Goal: Task Accomplishment & Management: Complete application form

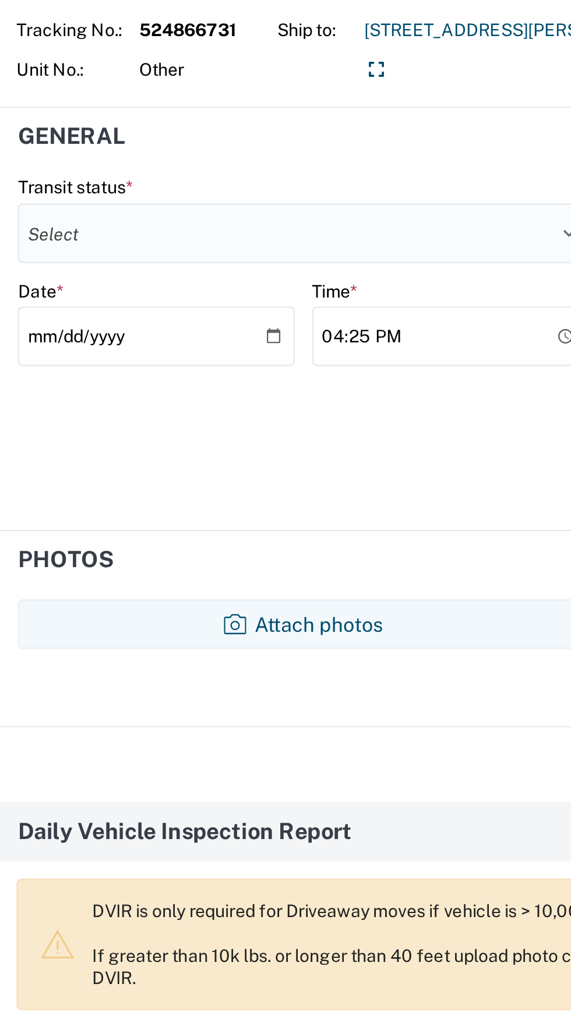
click at [55, 183] on select "Select Delivered Picked Up" at bounding box center [143, 185] width 268 height 28
select select "DELIVRED"
click at [9, 171] on select "Select Delivered Picked Up" at bounding box center [143, 185] width 268 height 28
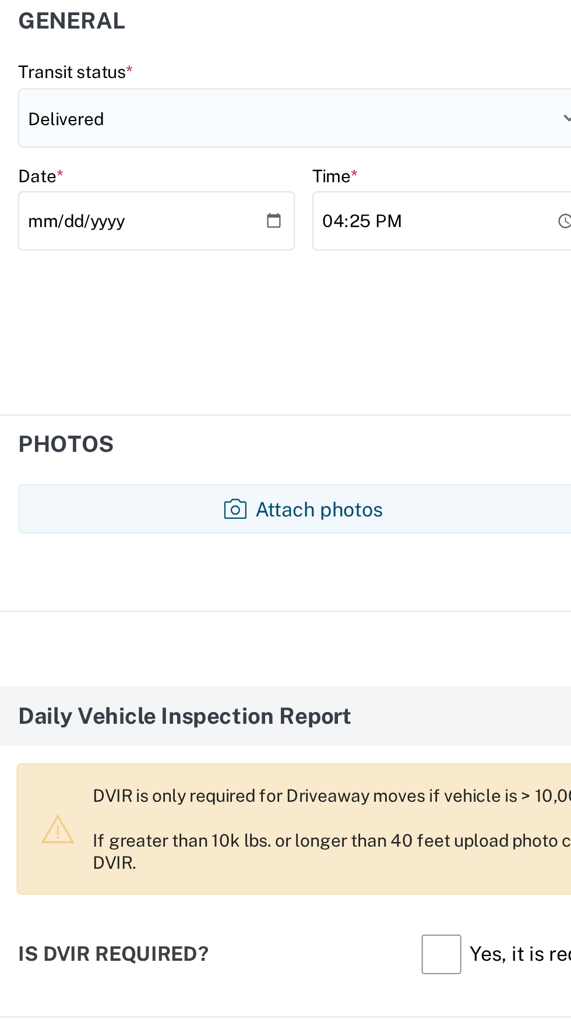
scroll to position [62, 0]
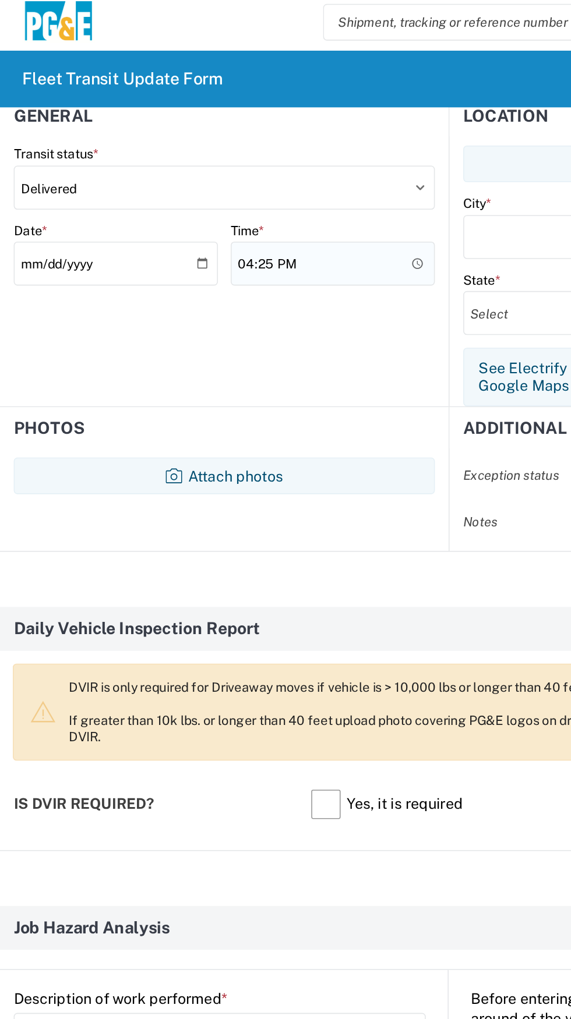
click at [193, 179] on input "16:25" at bounding box center [212, 172] width 130 height 28
type input "13:00"
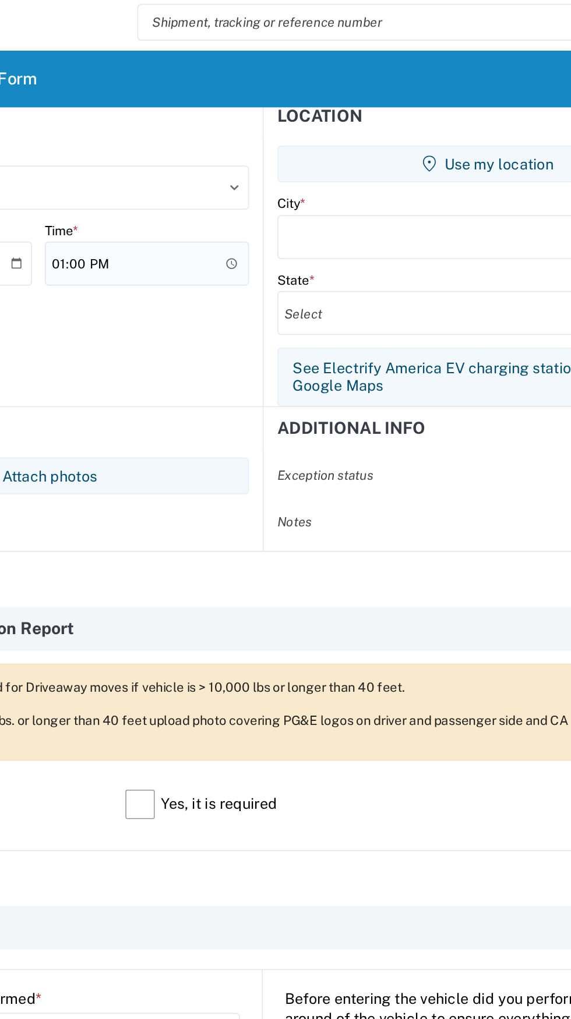
scroll to position [0, 0]
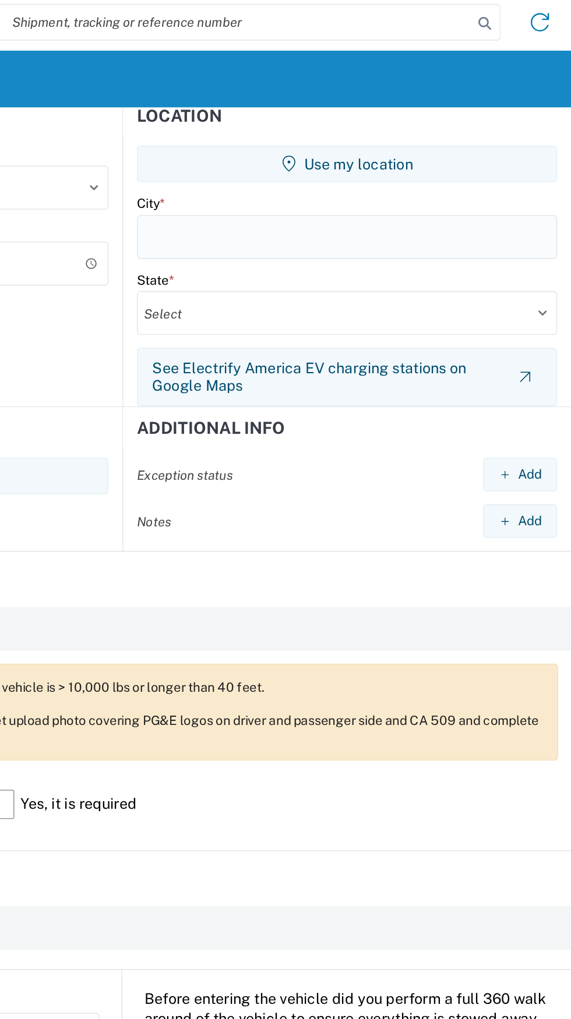
click at [341, 154] on input "text" at bounding box center [428, 155] width 267 height 28
type input "C"
type input "Oakhurst"
click at [324, 204] on select "Select Alabama Alaska Arizona Arkansas Armed Forces Americas Armed Forces Europ…" at bounding box center [428, 203] width 267 height 28
select select "CA"
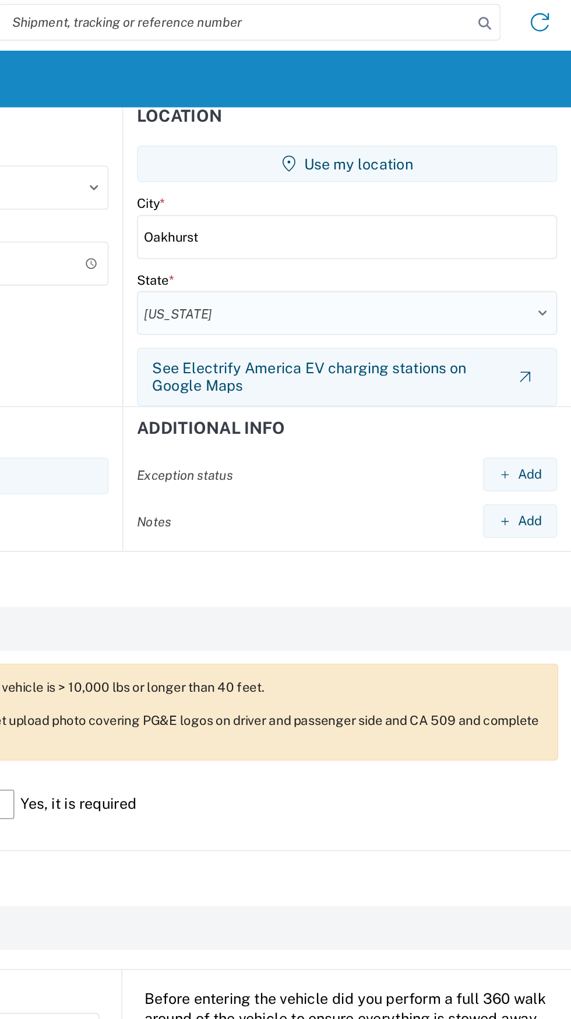
click at [295, 189] on select "Select Alabama Alaska Arizona Arkansas Armed Forces Americas Armed Forces Europ…" at bounding box center [428, 203] width 267 height 28
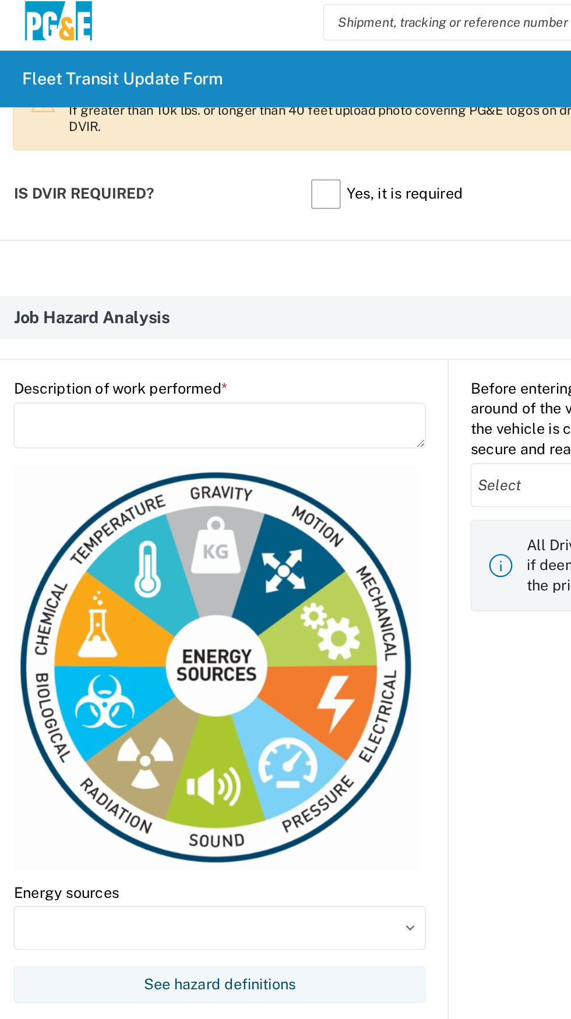
scroll to position [505, 0]
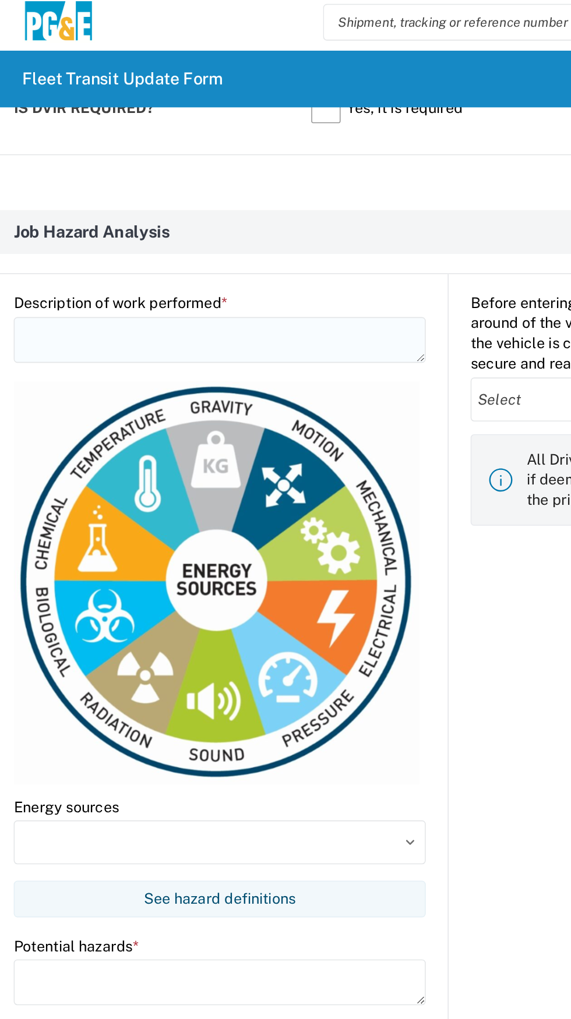
click at [64, 215] on textarea at bounding box center [140, 220] width 262 height 29
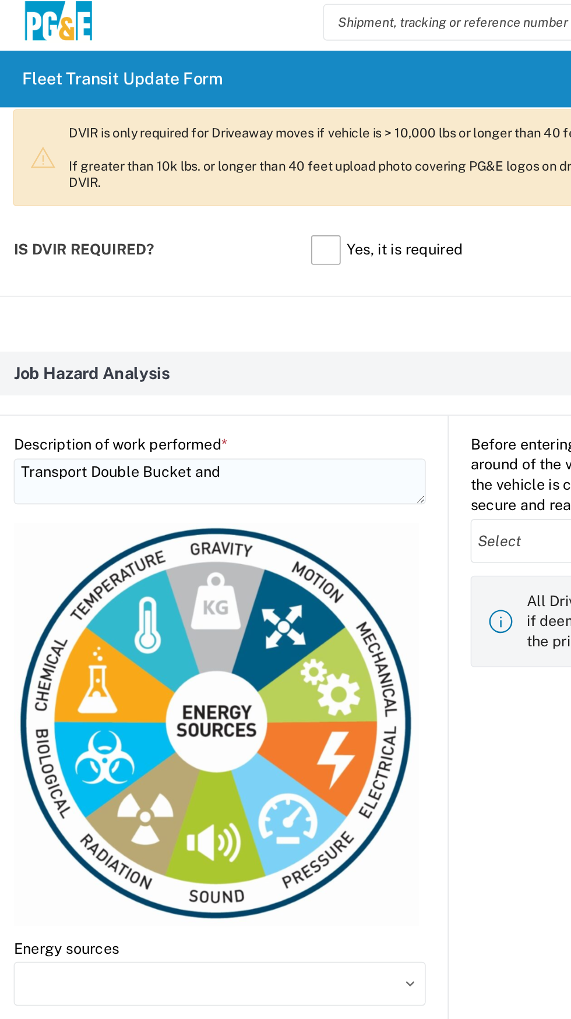
scroll to position [411, 0]
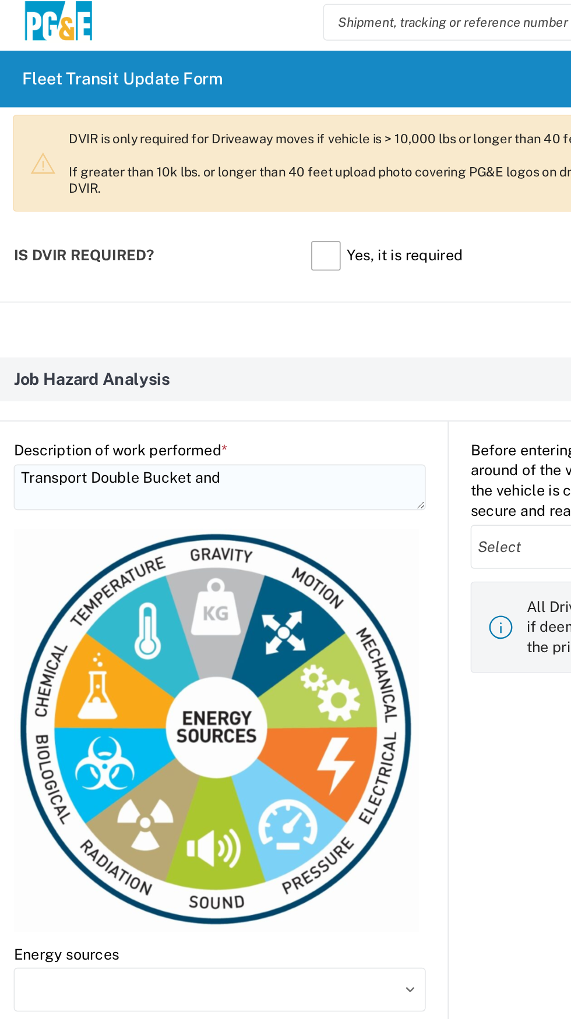
click at [160, 309] on textarea "Transport Double Bucket and" at bounding box center [140, 313] width 262 height 29
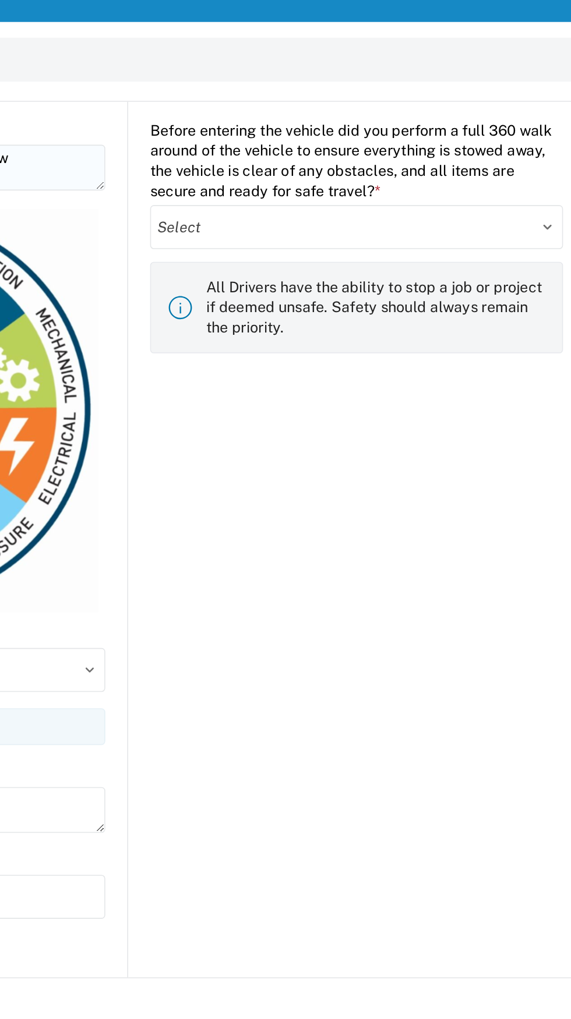
scroll to position [0, 0]
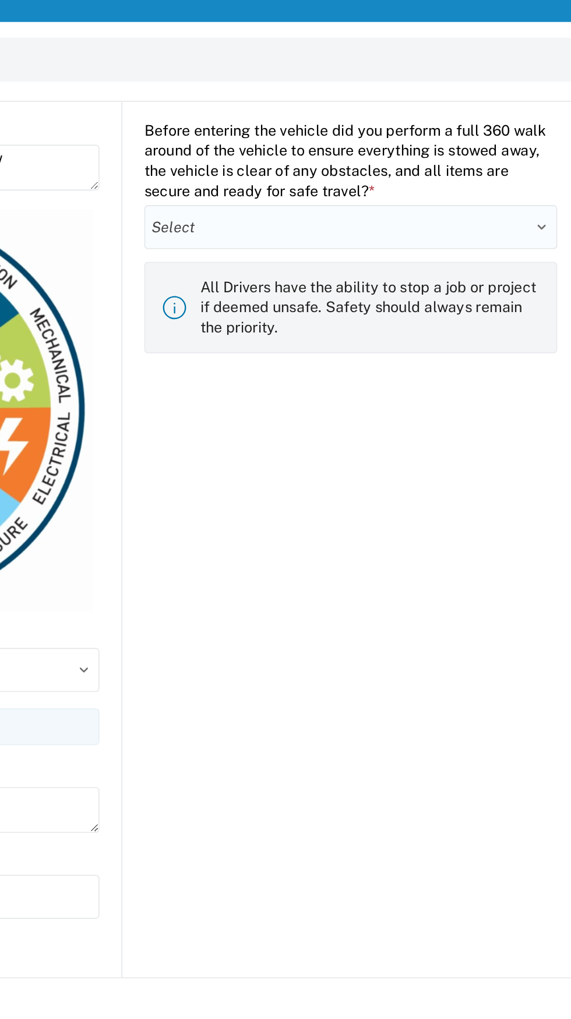
type textarea "Transport Double Bucket and assist line crew"
click at [353, 195] on select "Select Yes No" at bounding box center [430, 203] width 263 height 28
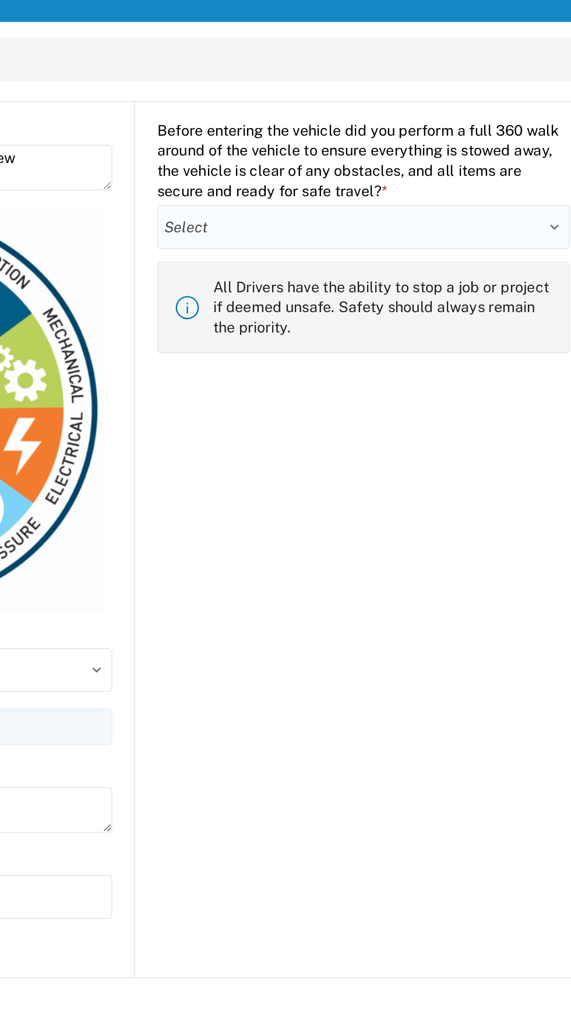
select select "yes"
click at [299, 189] on select "Select Yes No" at bounding box center [430, 203] width 263 height 28
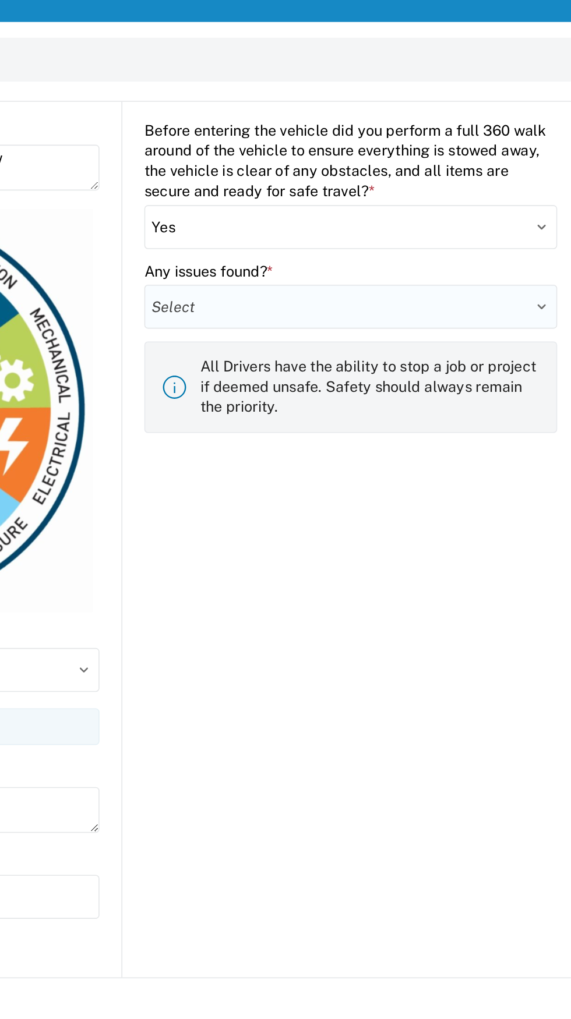
click at [344, 250] on select "Select Yes No" at bounding box center [430, 253] width 263 height 28
select select "no"
click at [299, 239] on select "Select Yes No" at bounding box center [430, 253] width 263 height 28
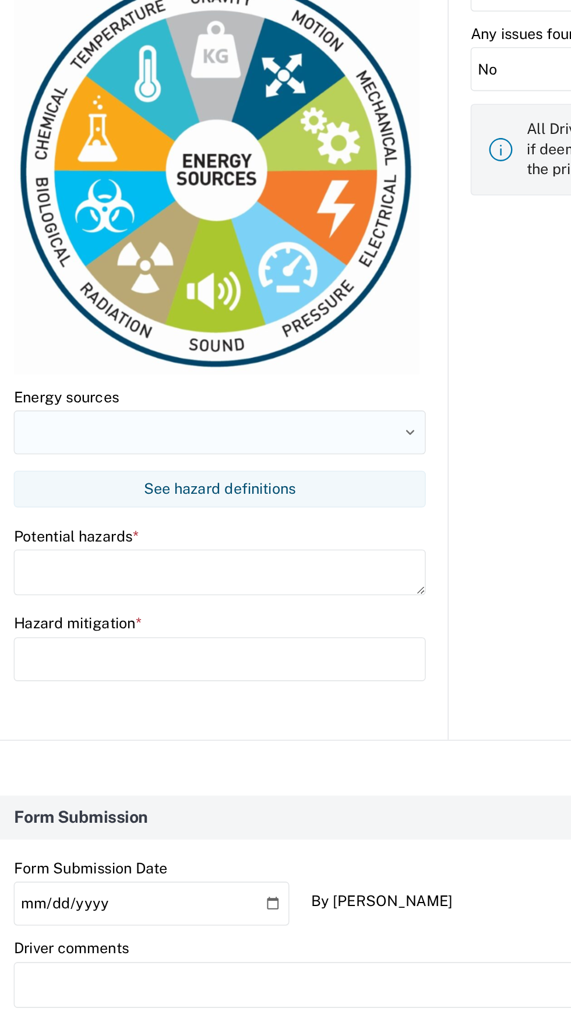
click at [55, 479] on input at bounding box center [140, 485] width 262 height 28
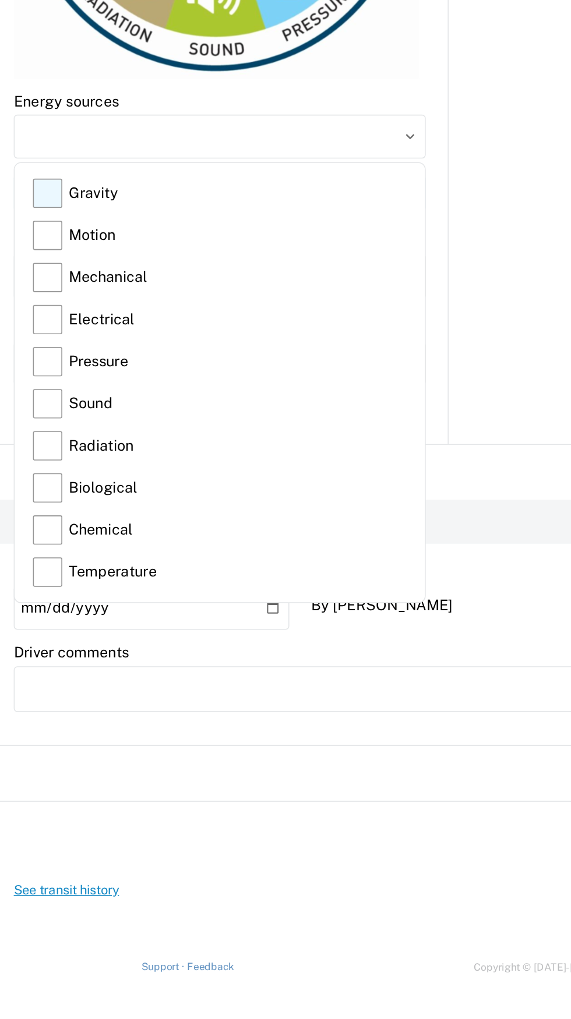
click at [34, 521] on label "Gravity" at bounding box center [140, 520] width 238 height 27
click at [0, 0] on input "Gravity" at bounding box center [0, 0] width 0 height 0
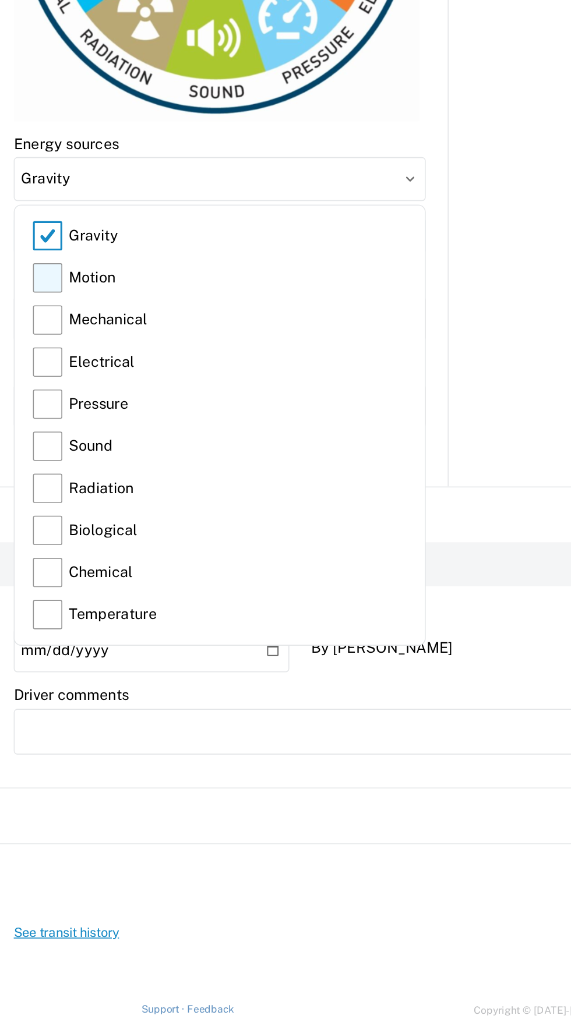
click at [26, 546] on label "Motion" at bounding box center [140, 547] width 238 height 27
click at [0, 0] on input "Motion" at bounding box center [0, 0] width 0 height 0
type input "Gravity, Motion"
click at [301, 507] on div "Before entering the vehicle did you perform a full 360 walk around of the vehic…" at bounding box center [423, 401] width 277 height 557
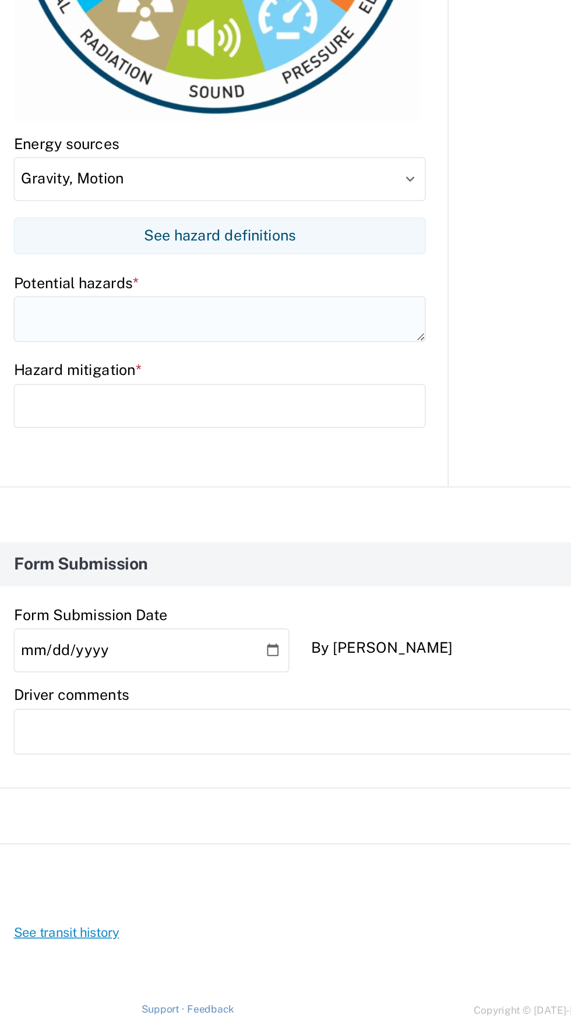
click at [37, 569] on textarea at bounding box center [140, 573] width 262 height 29
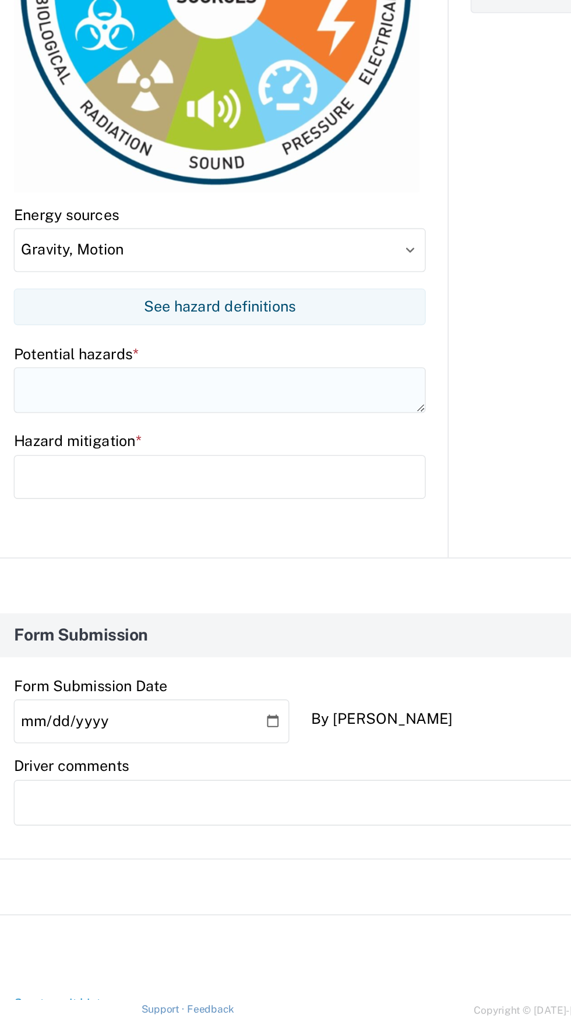
scroll to position [487, 0]
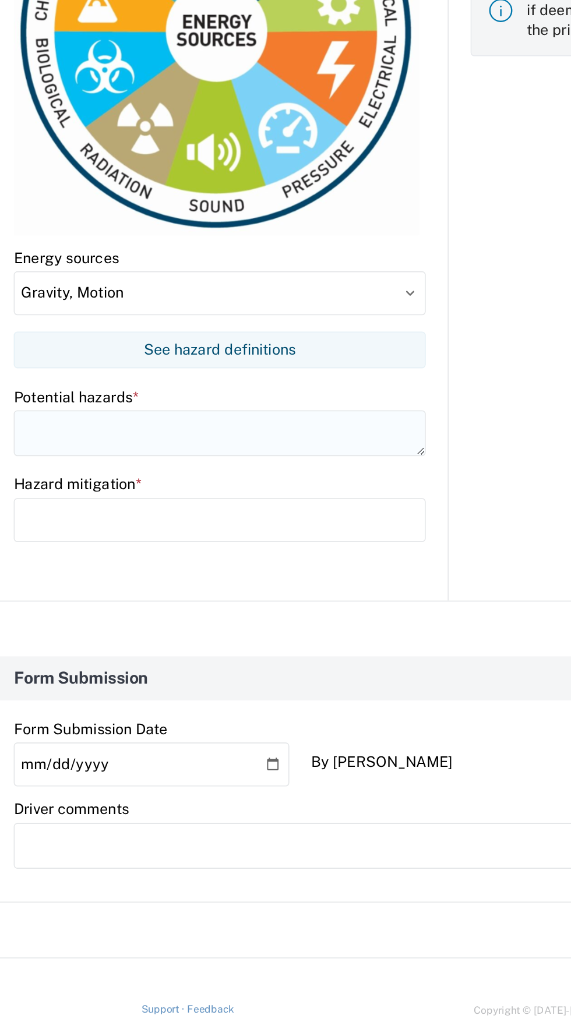
click at [27, 636] on textarea at bounding box center [140, 646] width 262 height 29
type textarea "E"
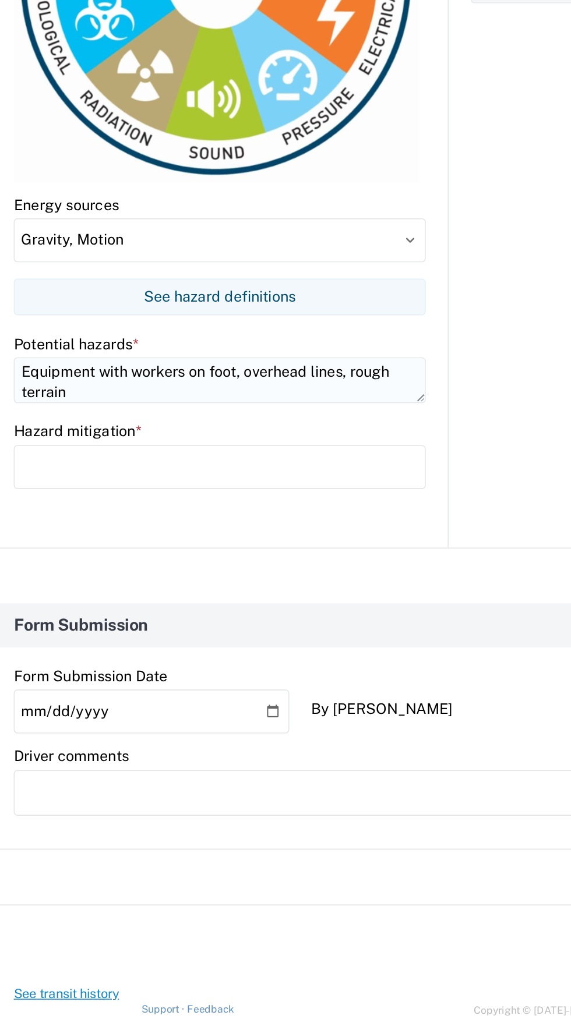
scroll to position [541, 0]
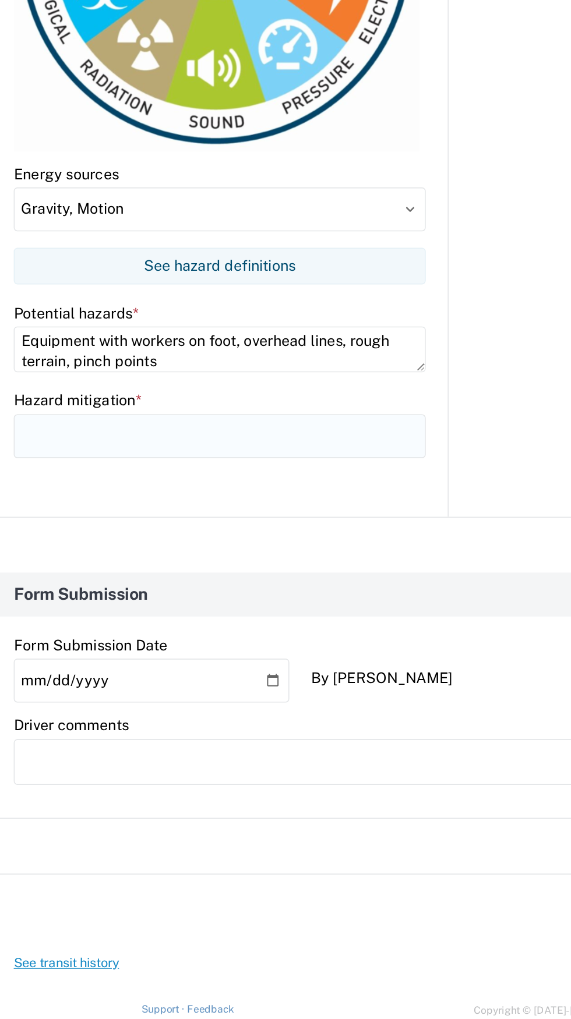
type textarea "Equipment with workers on foot, overhead lines, rough terrain, pinch points"
click at [32, 643] on input "text" at bounding box center [140, 648] width 262 height 28
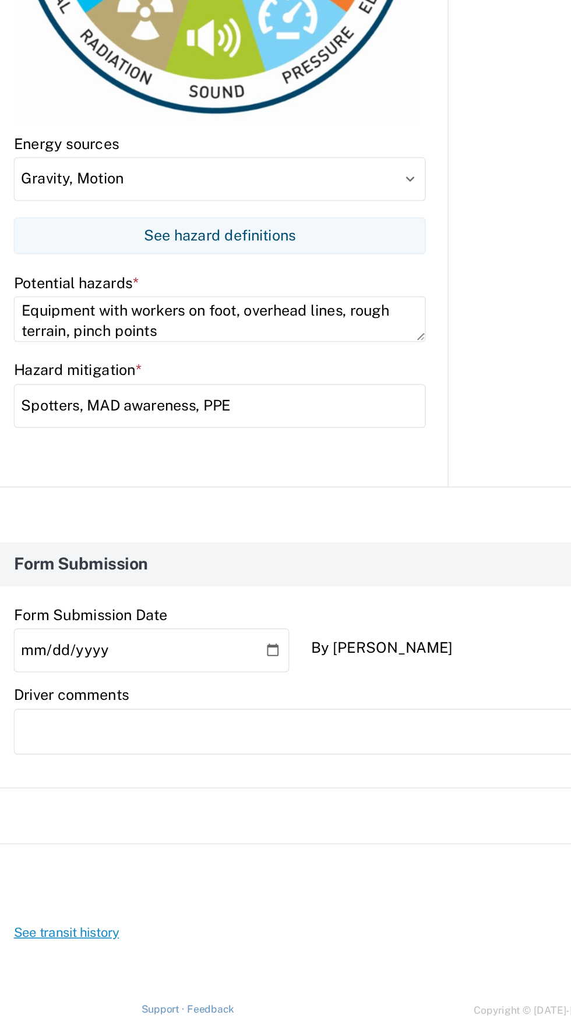
type input "Spotters, MAD awareness, PPE"
click at [327, 619] on div "Before entering the vehicle did you perform a full 360 walk around of the vehic…" at bounding box center [423, 401] width 277 height 557
click at [38, 829] on textarea at bounding box center [285, 836] width 553 height 29
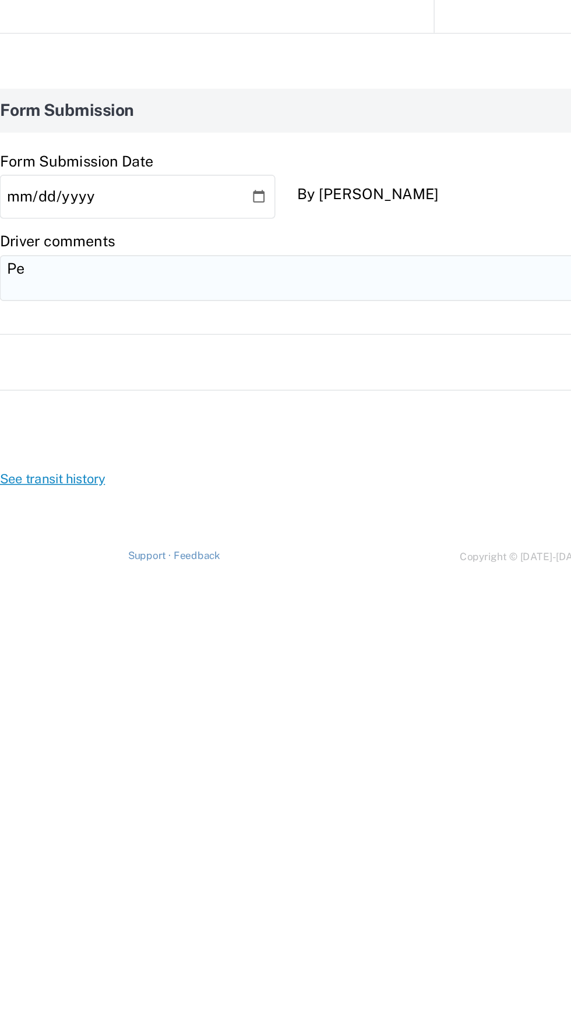
type textarea "P"
click at [53, 832] on textarea at bounding box center [285, 836] width 553 height 29
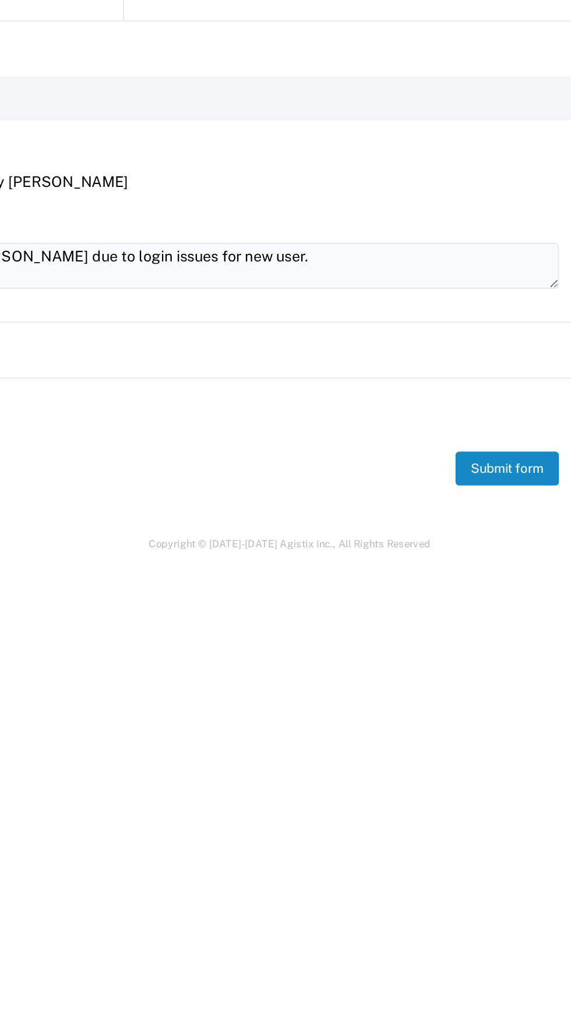
scroll to position [0, 0]
type textarea "Form filled out by Nick Cosentino for Jesse Baugh due to login issues for new u…"
click at [522, 964] on button "Submit form" at bounding box center [529, 966] width 66 height 22
